Goal: Obtain resource: Download file/media

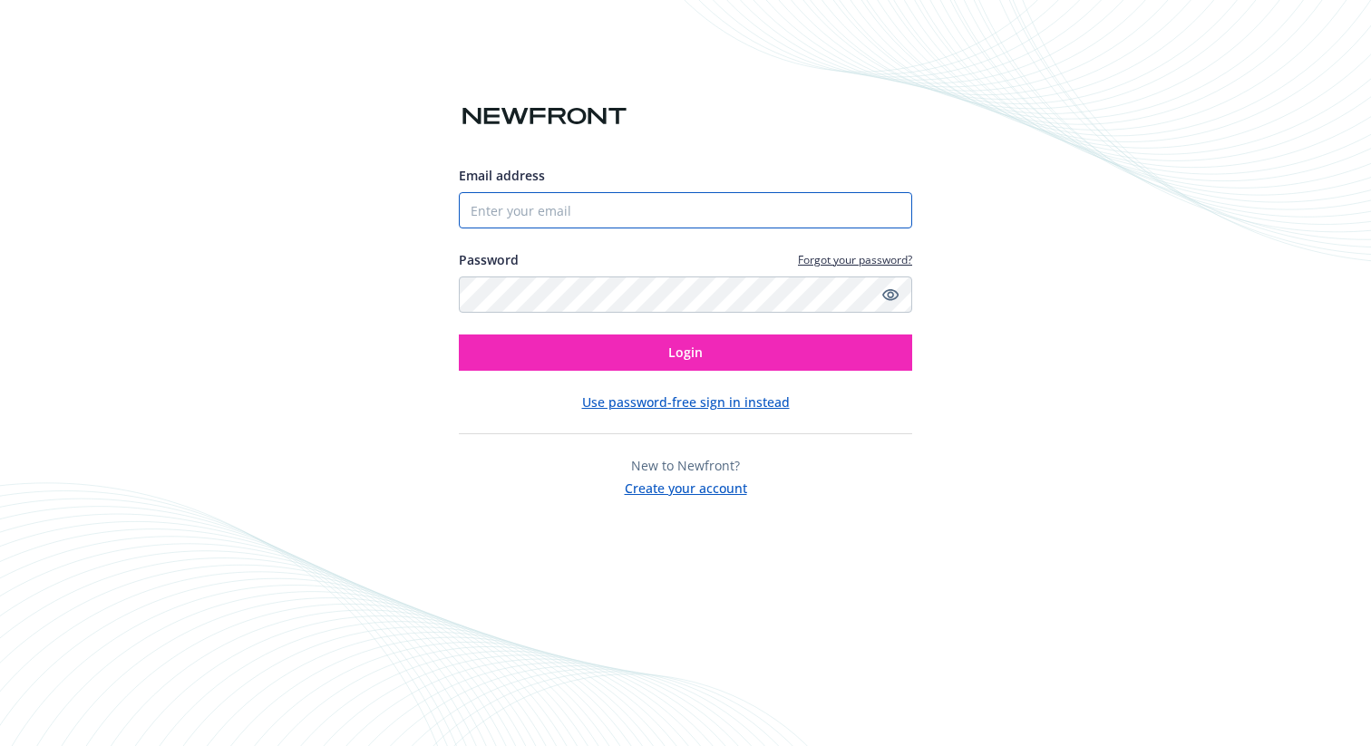
click at [530, 213] on input "Email address" at bounding box center [686, 210] width 454 height 36
type input "[EMAIL_ADDRESS][PERSON_NAME][DOMAIN_NAME]"
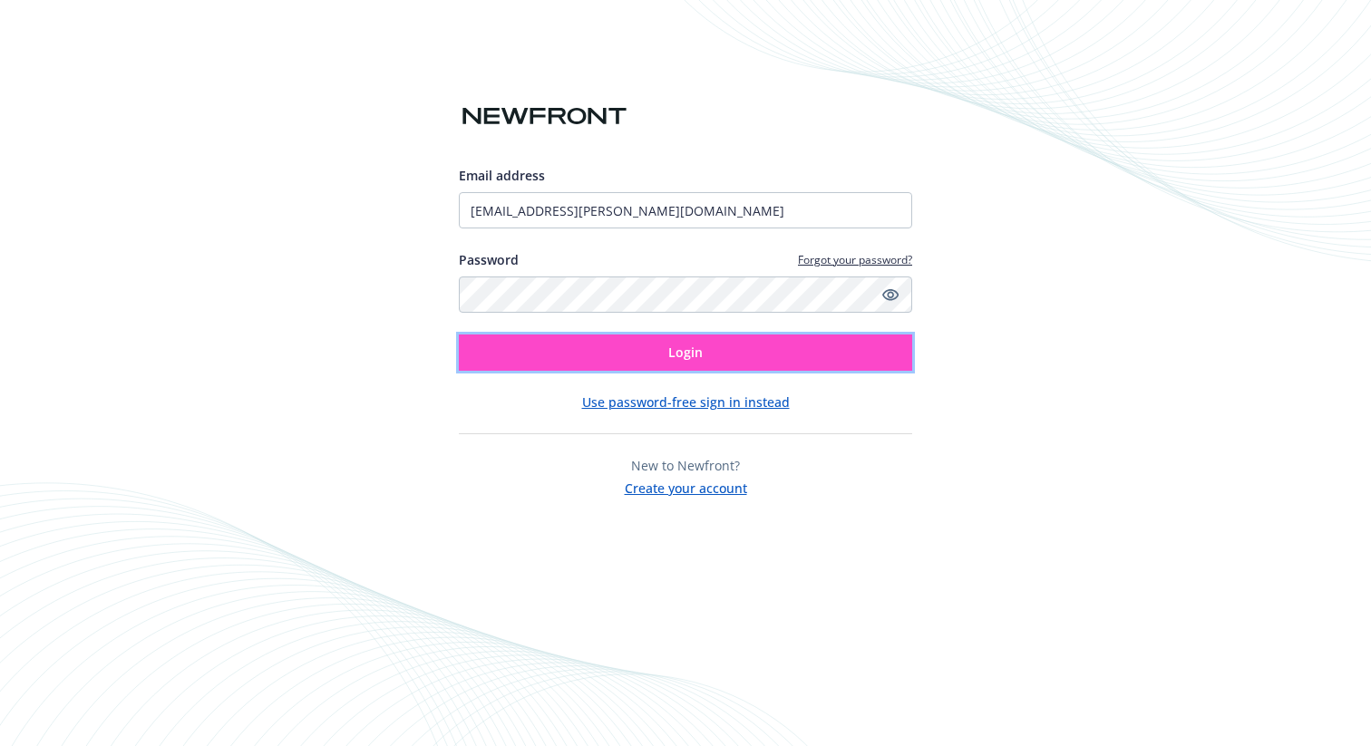
click at [530, 342] on button "Login" at bounding box center [686, 353] width 454 height 36
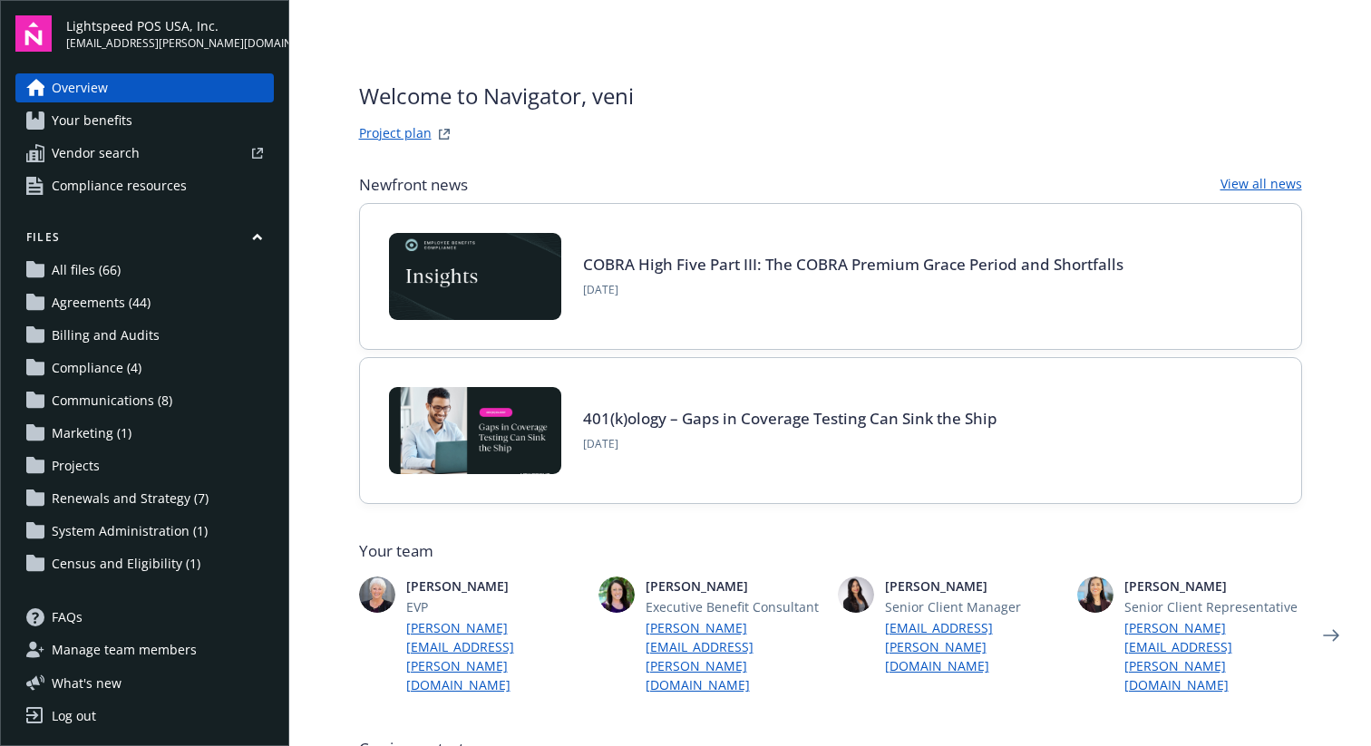
click at [178, 263] on link "All files (66)" at bounding box center [144, 270] width 259 height 29
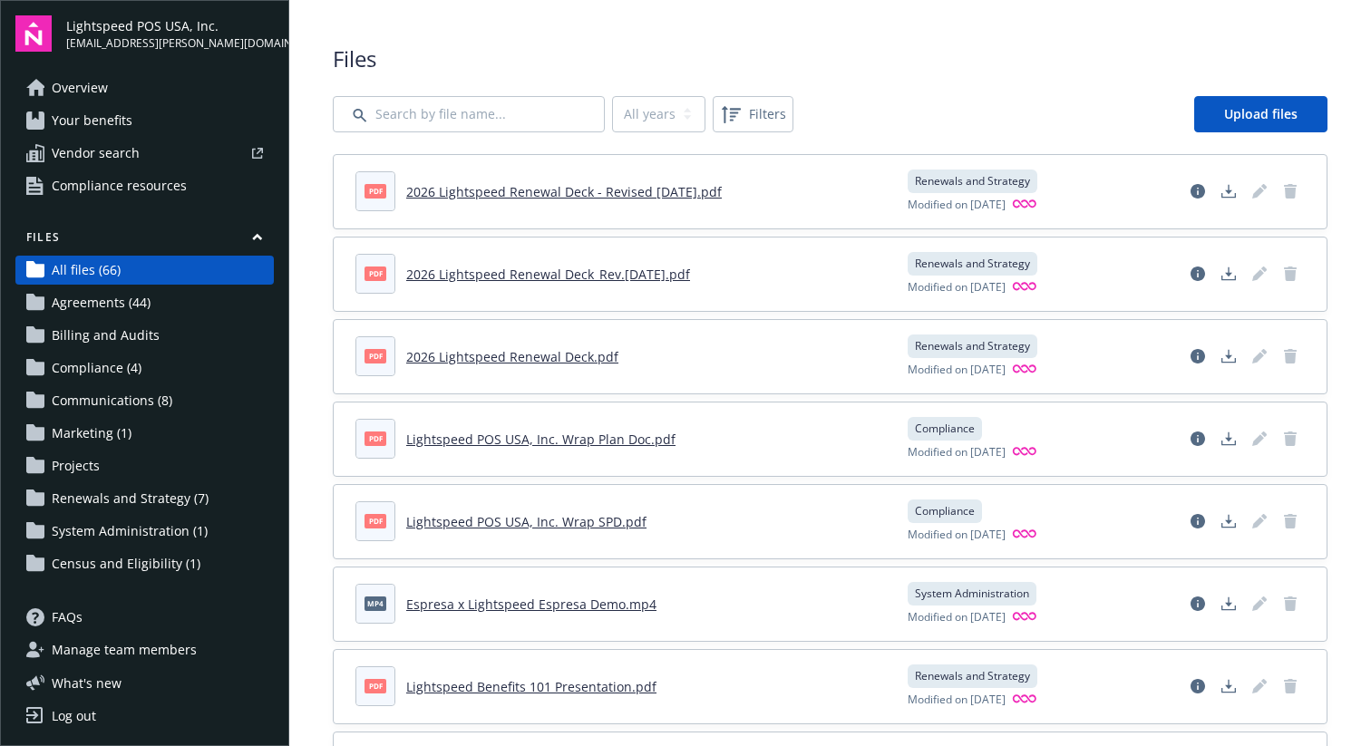
click at [583, 189] on link "2026 Lightspeed Renewal Deck - Revised [DATE].pdf" at bounding box center [564, 191] width 316 height 17
click at [99, 91] on span "Overview" at bounding box center [80, 87] width 56 height 29
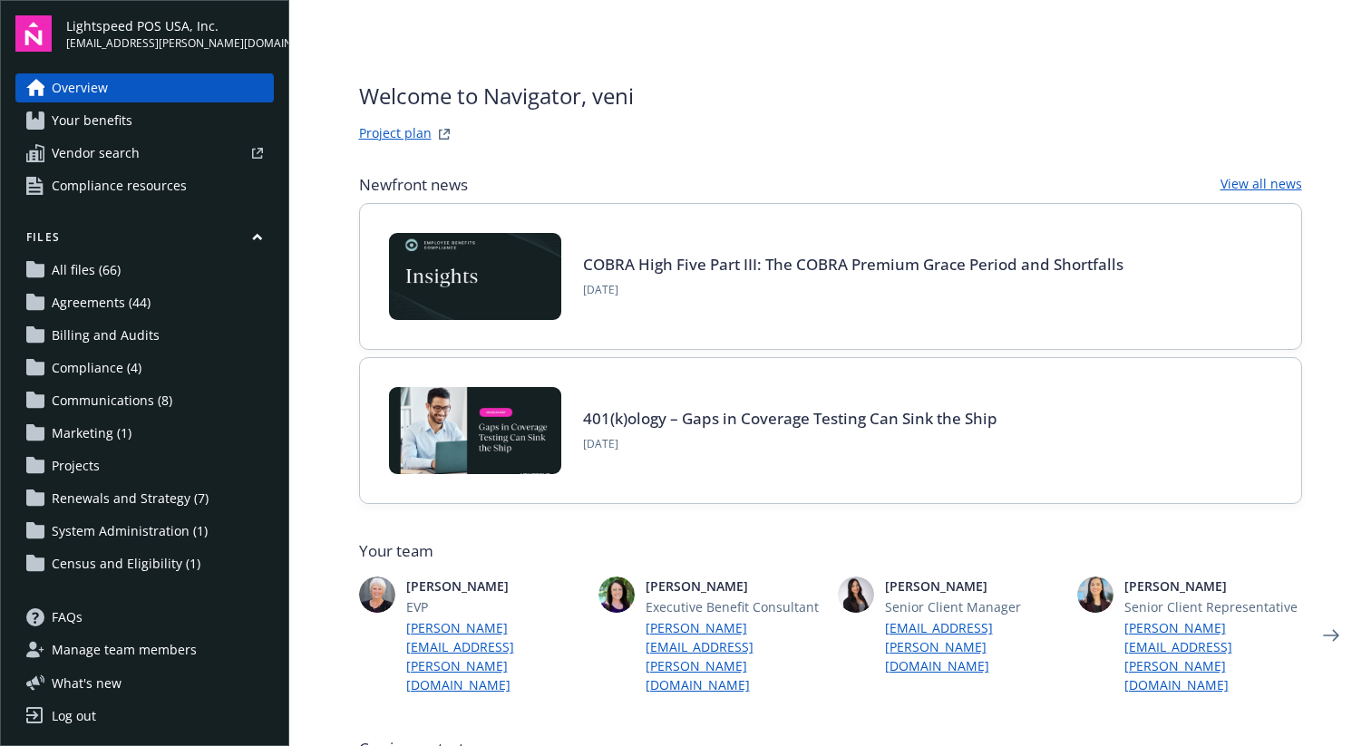
click at [402, 131] on link "Project plan" at bounding box center [395, 134] width 73 height 22
